Goal: Transaction & Acquisition: Purchase product/service

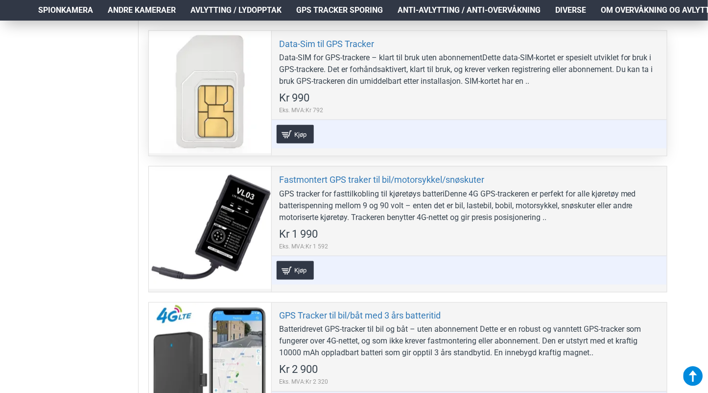
scroll to position [294, 0]
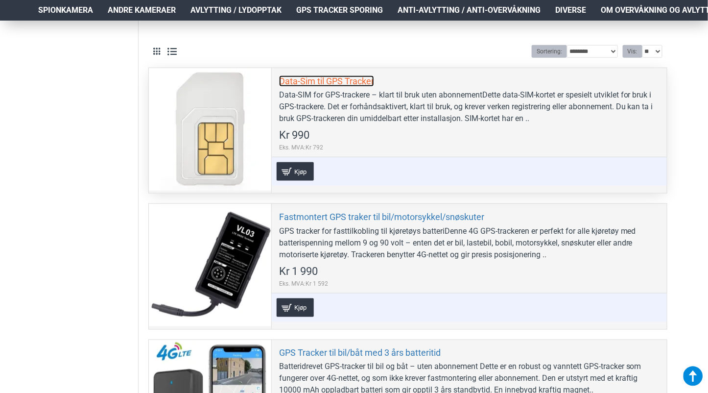
click at [330, 82] on link "Data-Sim til GPS Tracker" at bounding box center [326, 80] width 95 height 11
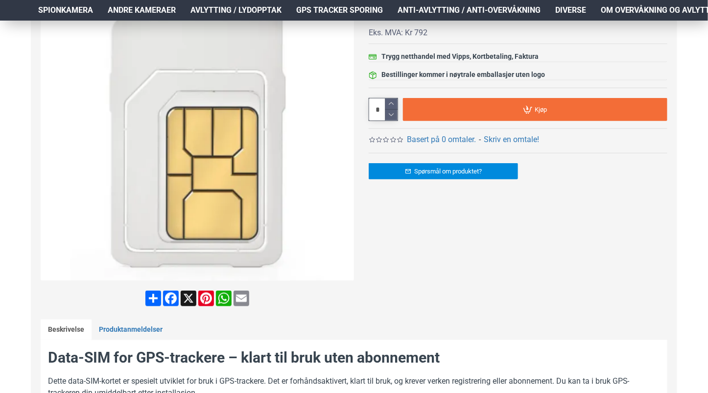
scroll to position [196, 0]
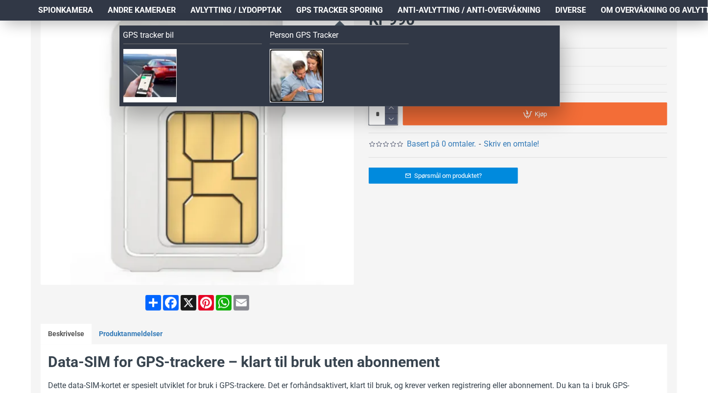
click at [304, 70] on img at bounding box center [296, 75] width 53 height 53
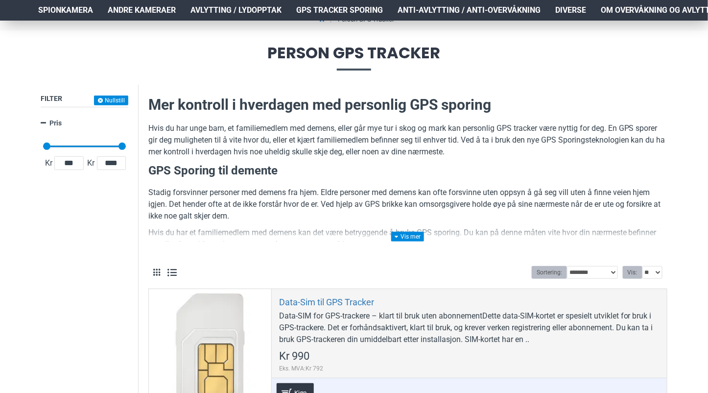
scroll to position [147, 0]
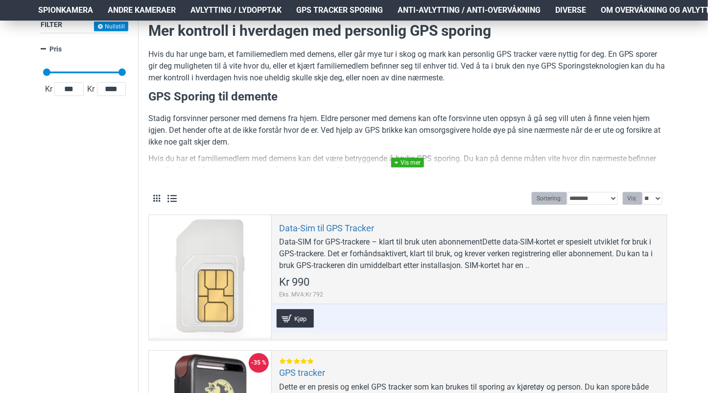
click at [402, 163] on link at bounding box center [407, 163] width 33 height 10
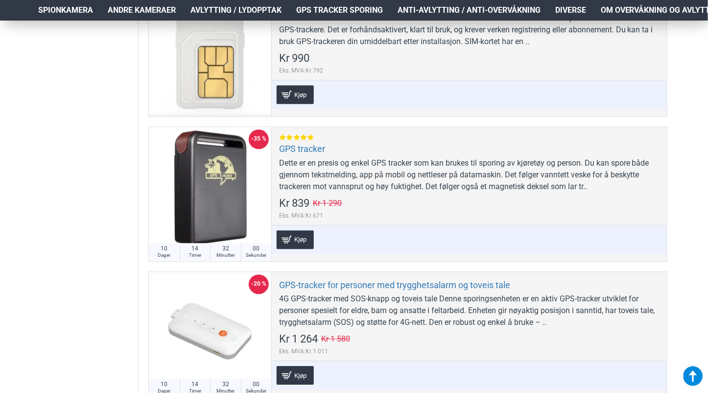
scroll to position [832, 0]
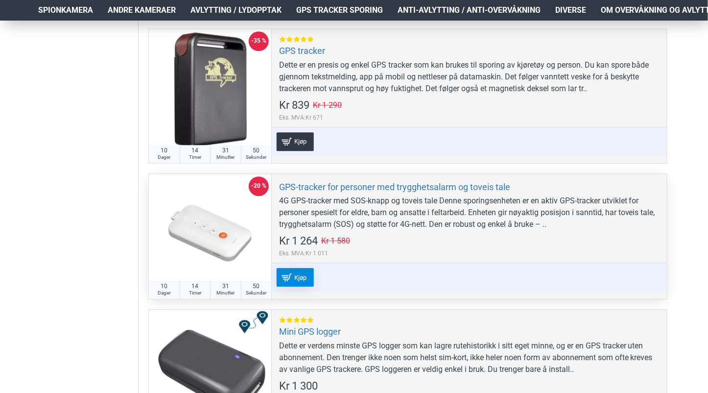
click at [304, 276] on span "Kjøp" at bounding box center [300, 277] width 17 height 6
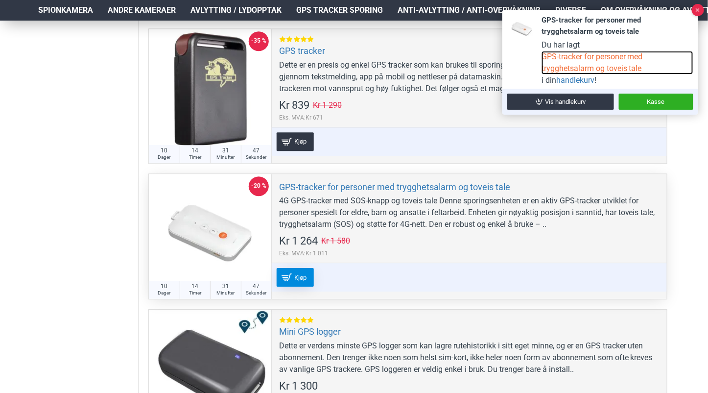
click at [555, 70] on link "GPS-tracker for personer med trygghetsalarm og toveis tale" at bounding box center [617, 62] width 152 height 23
